Goal: Find specific page/section: Find specific page/section

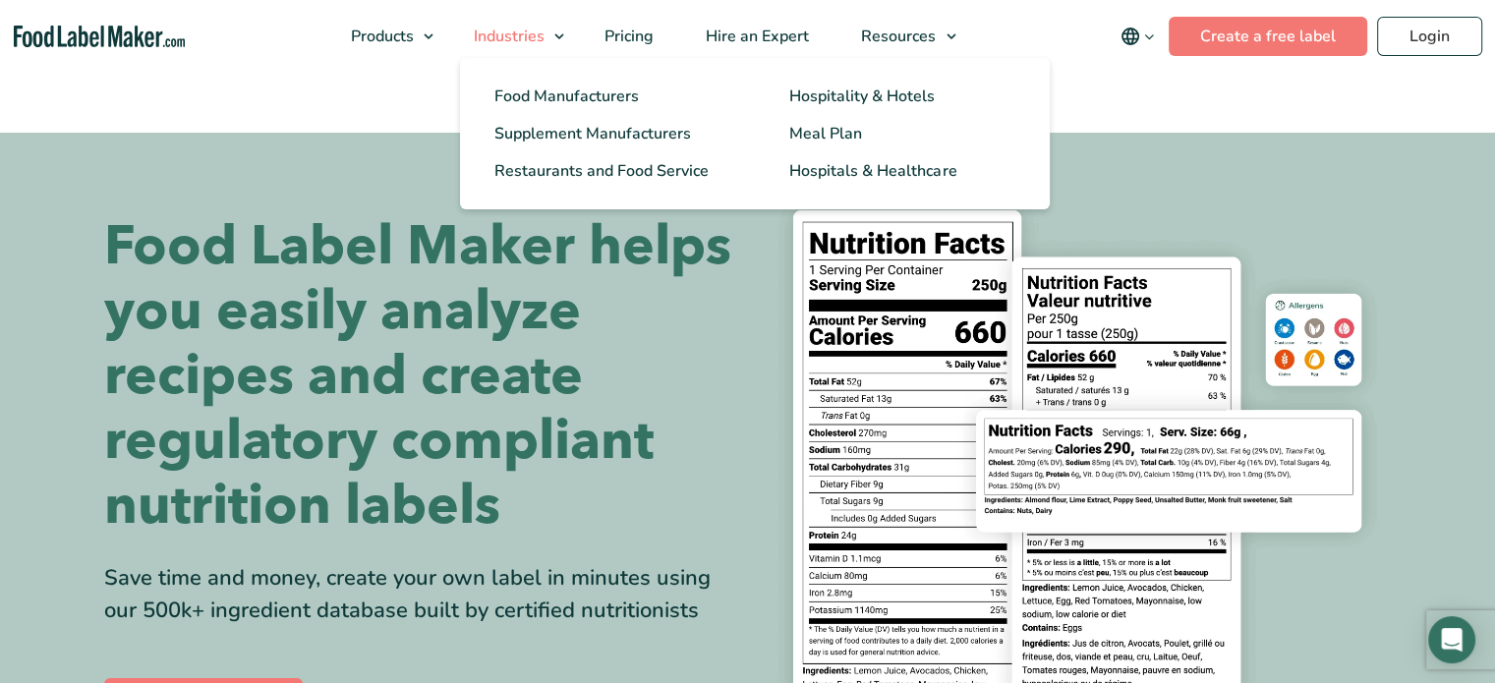
click at [513, 48] on li "Industries Food Manufacturers Hospitality & Hotels Supplement Manufacturers Mea…" at bounding box center [511, 37] width 126 height 24
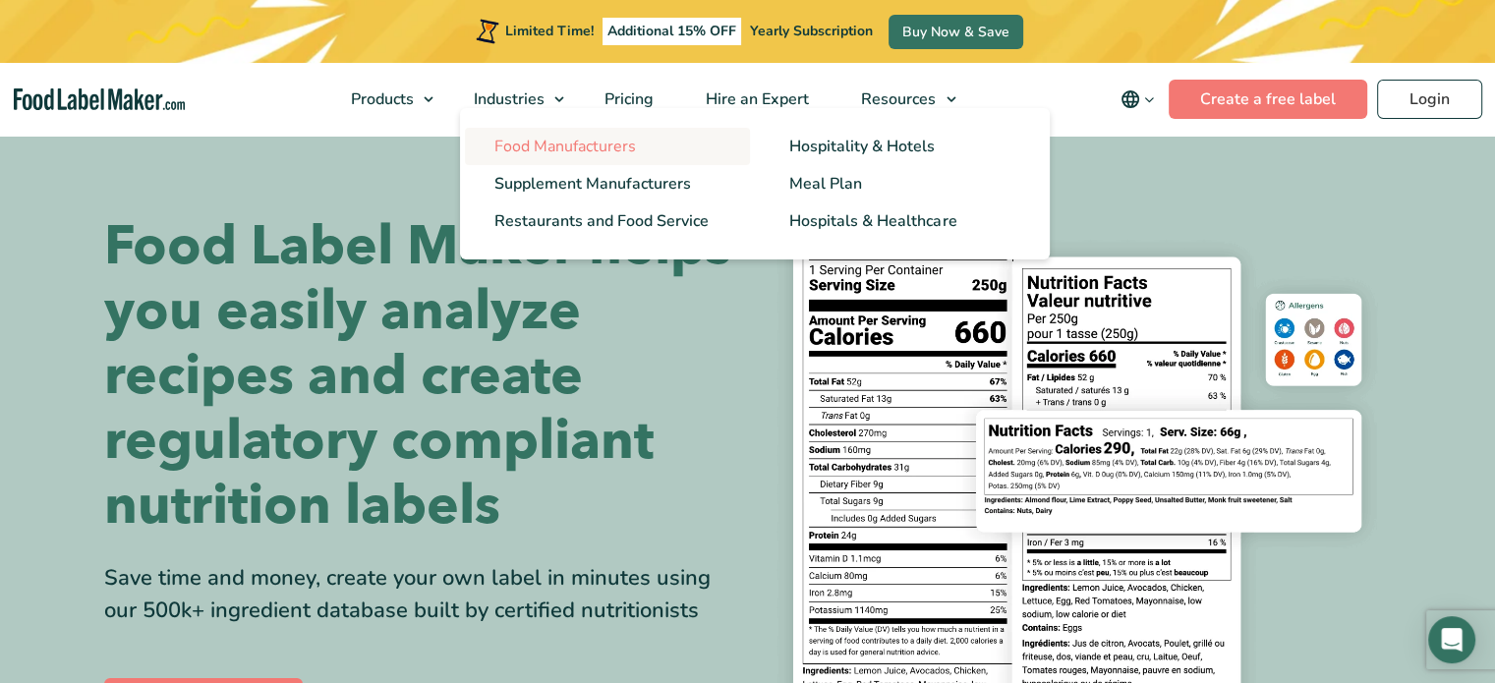
click at [517, 148] on span "Food Manufacturers" at bounding box center [566, 147] width 142 height 22
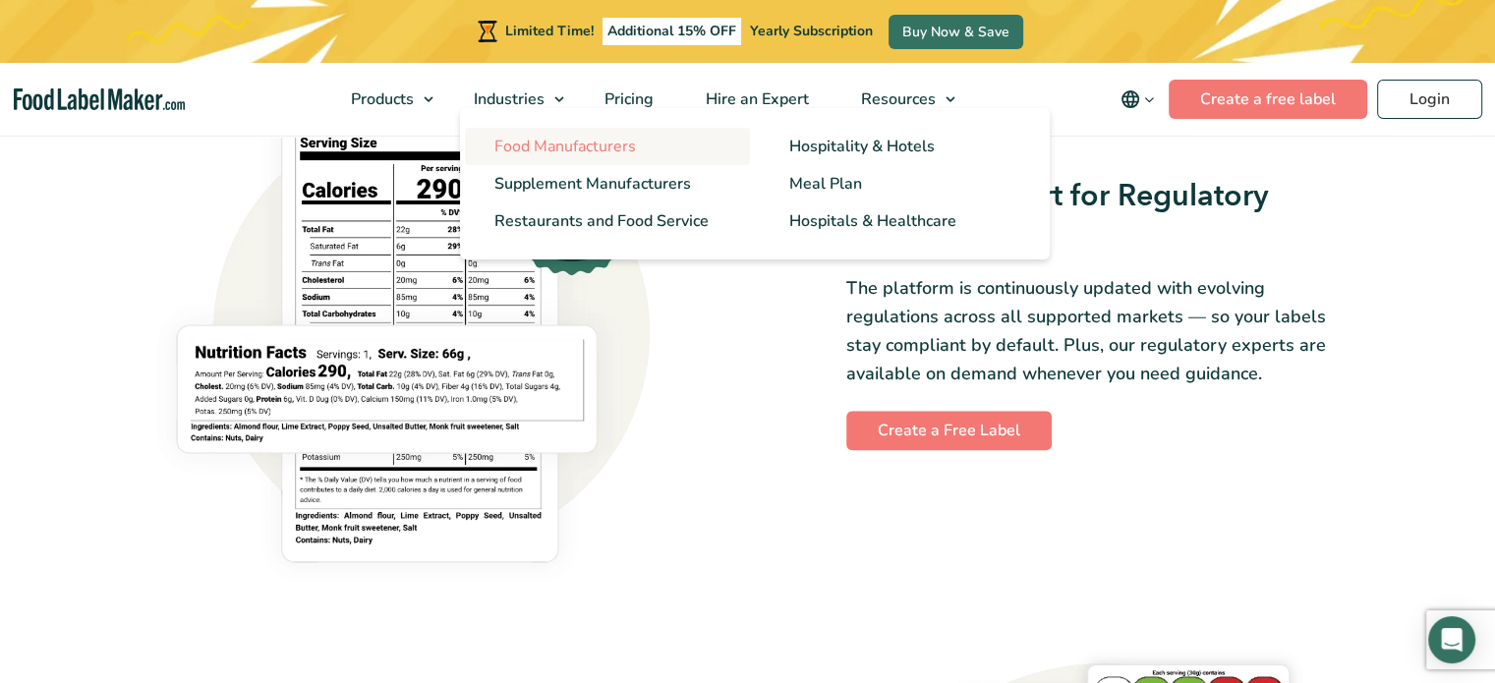
click at [545, 145] on span "Food Manufacturers" at bounding box center [566, 147] width 142 height 22
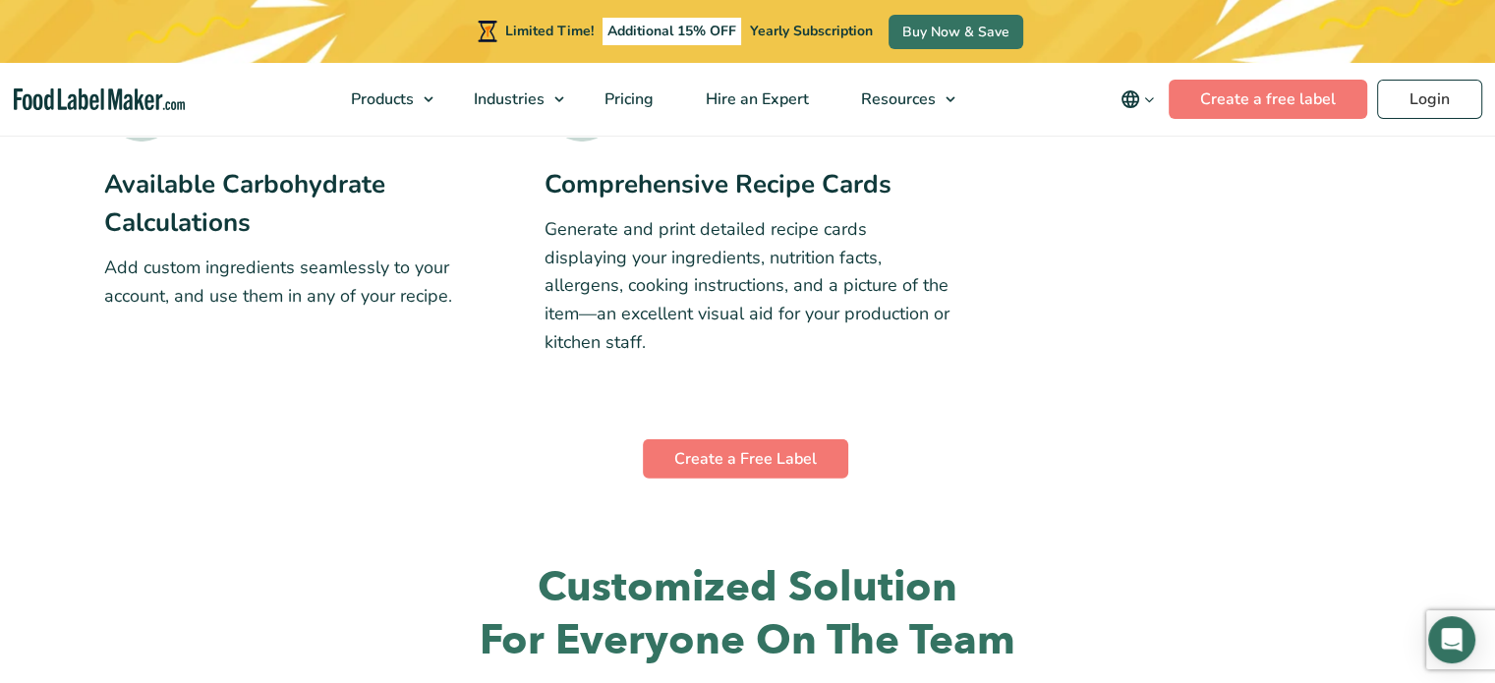
scroll to position [5113, 0]
